Goal: Task Accomplishment & Management: Manage account settings

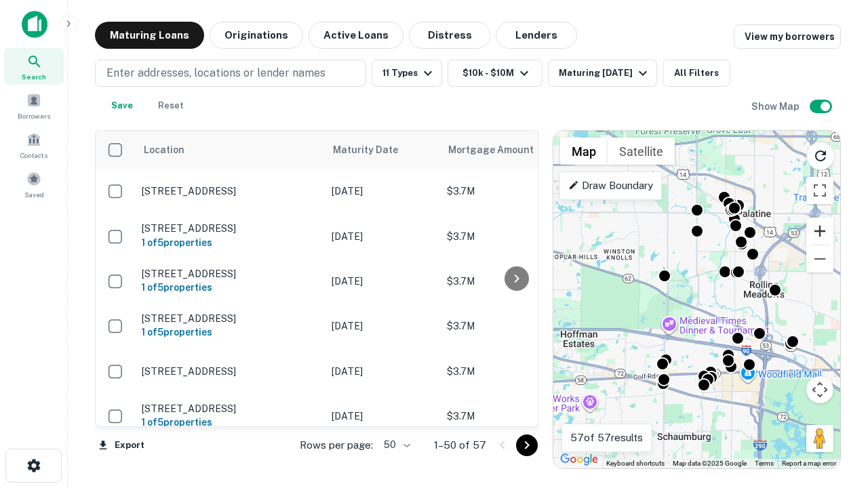
click at [820, 231] on button "Zoom in" at bounding box center [820, 231] width 27 height 27
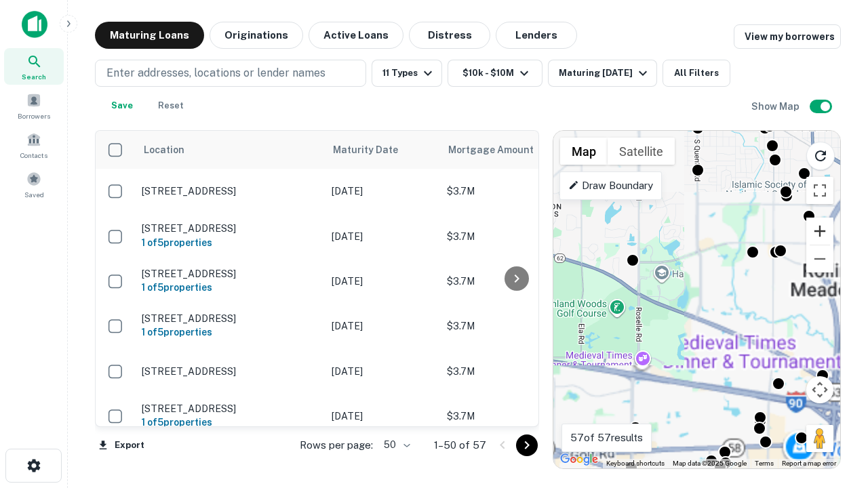
click at [820, 231] on button "Zoom in" at bounding box center [820, 231] width 27 height 27
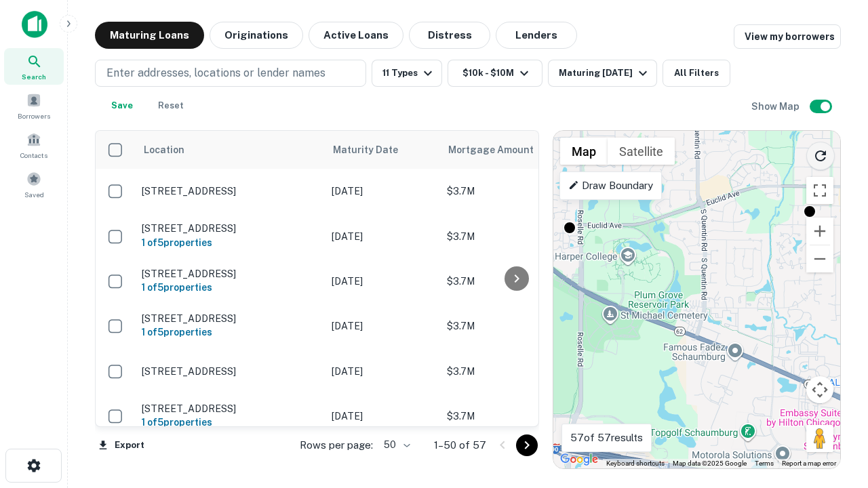
click at [821, 153] on icon "Reload search area" at bounding box center [821, 156] width 16 height 16
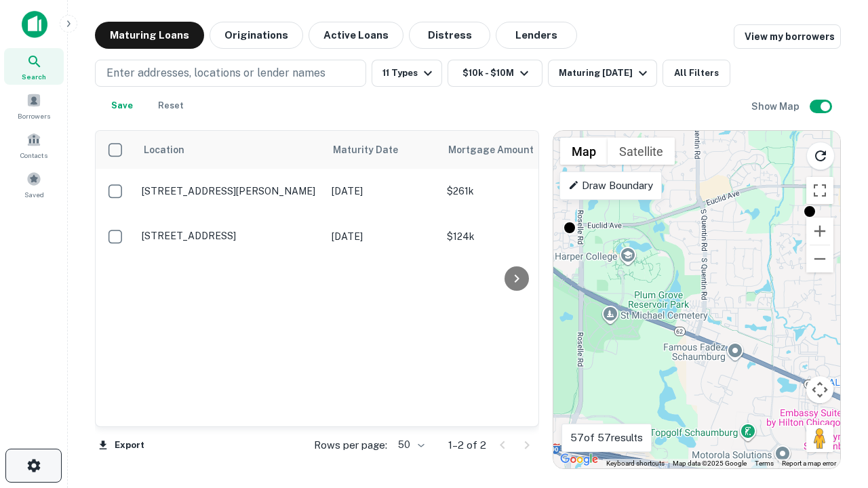
click at [33, 466] on icon "button" at bounding box center [34, 466] width 16 height 16
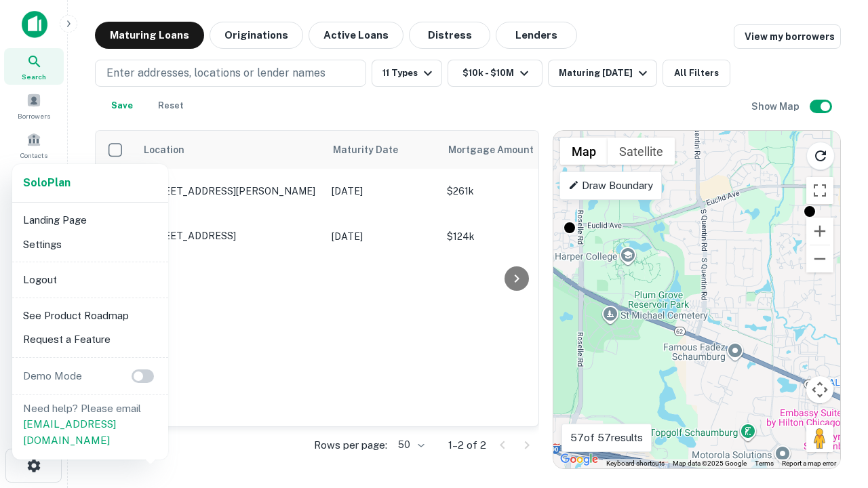
click at [90, 279] on li "Logout" at bounding box center [90, 280] width 145 height 24
